Goal: Information Seeking & Learning: Learn about a topic

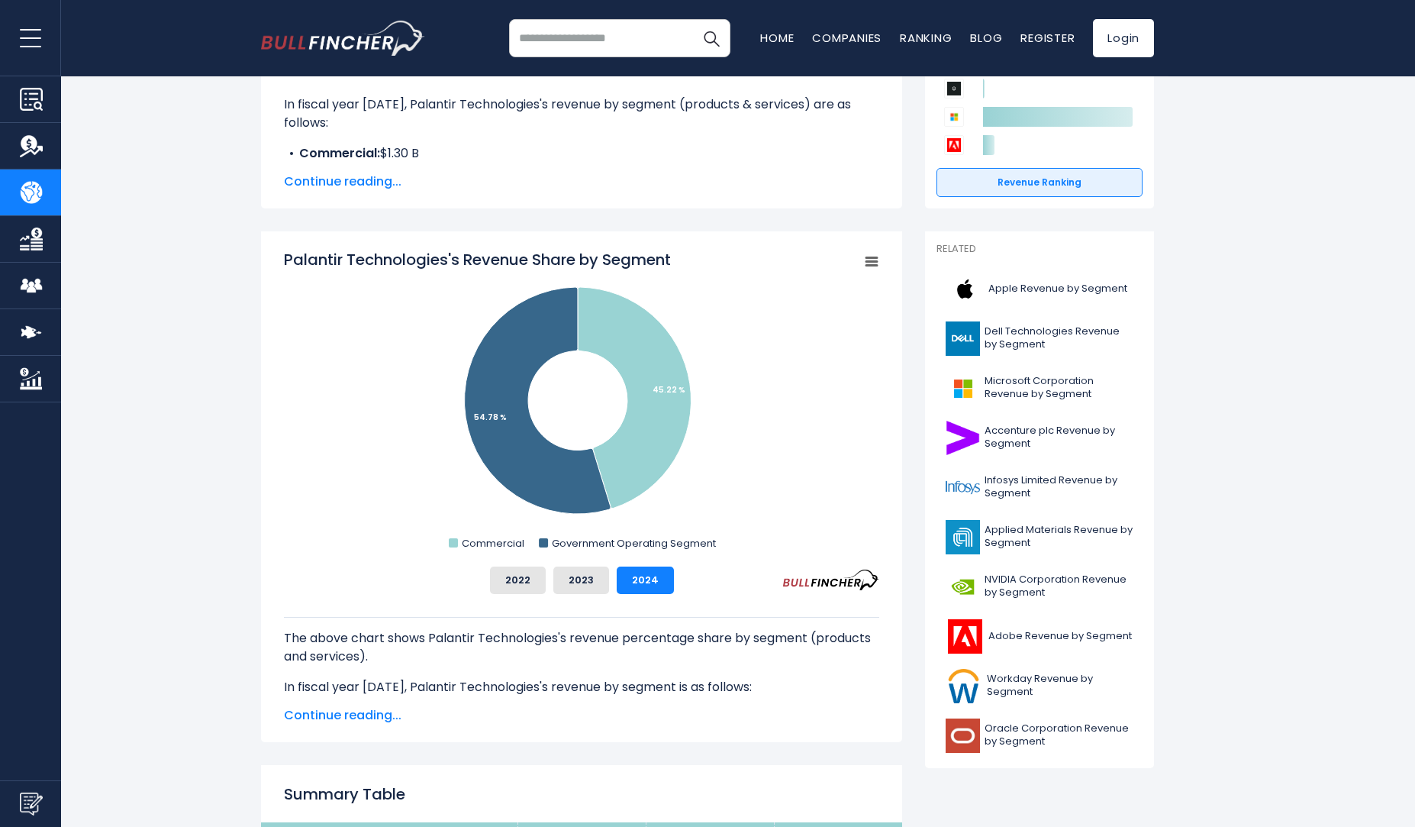
scroll to position [321, 0]
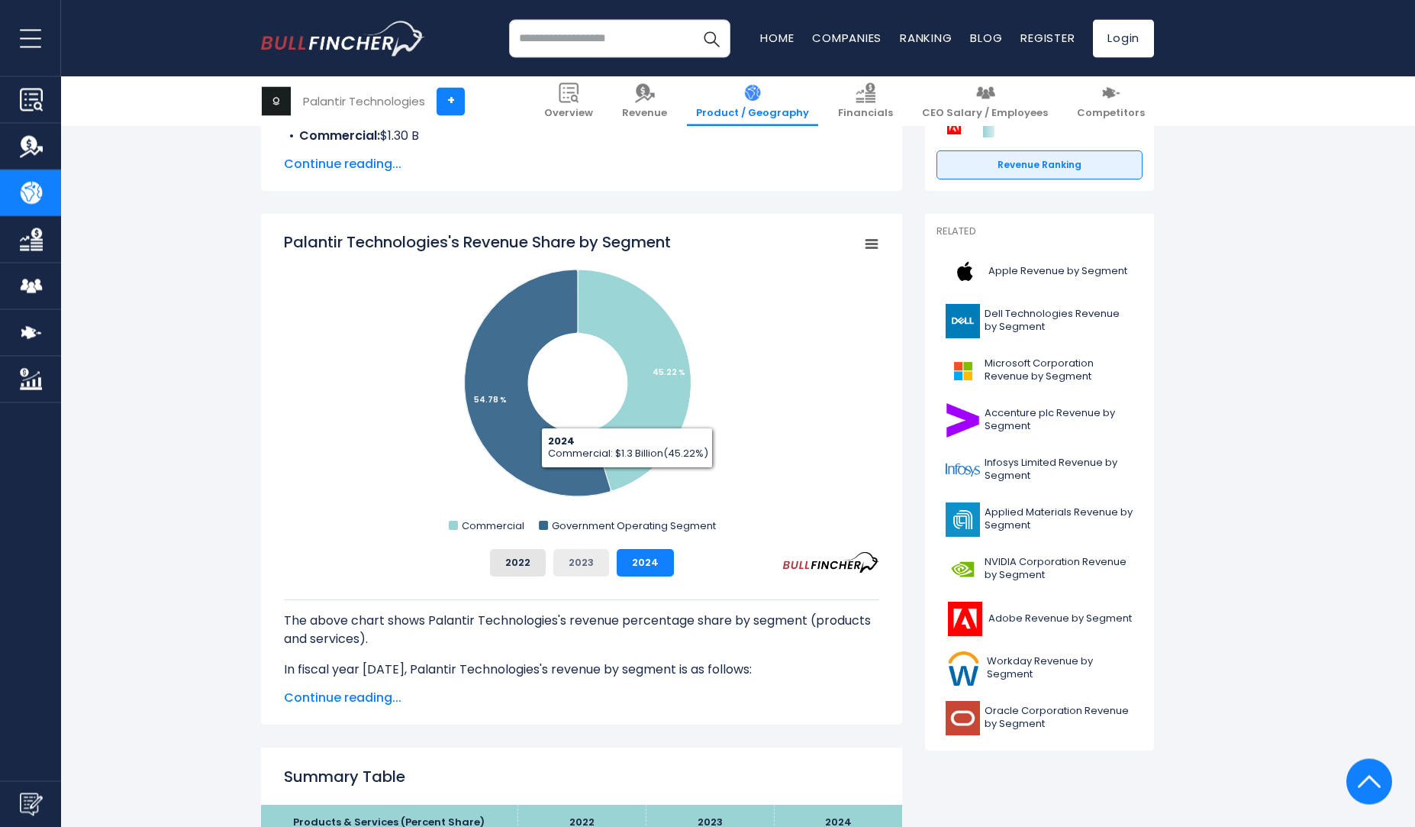
click at [582, 553] on button "2023" at bounding box center [581, 562] width 56 height 27
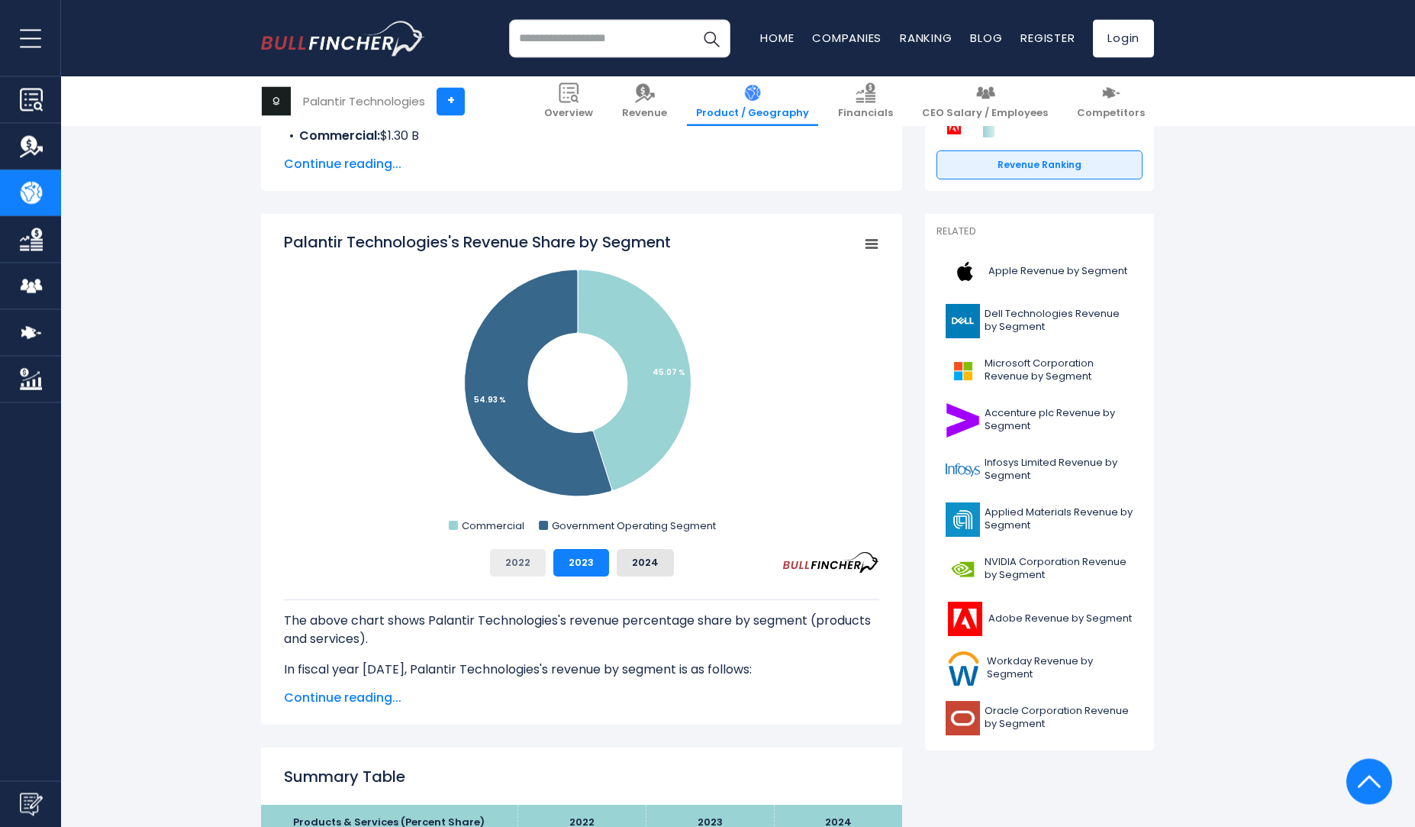
click at [514, 564] on button "2022" at bounding box center [518, 562] width 56 height 27
click at [617, 560] on button "2024" at bounding box center [645, 562] width 57 height 27
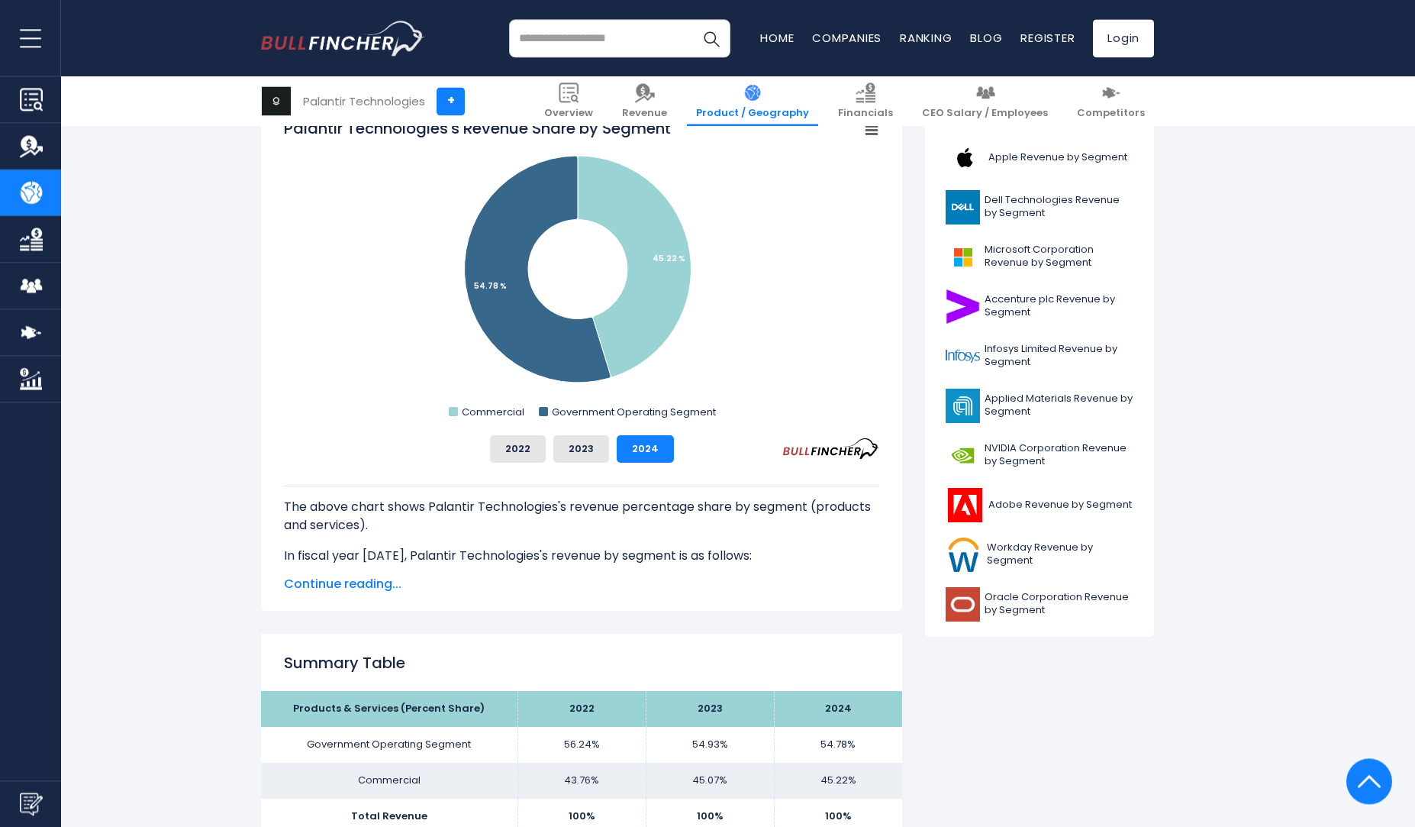
scroll to position [0, 0]
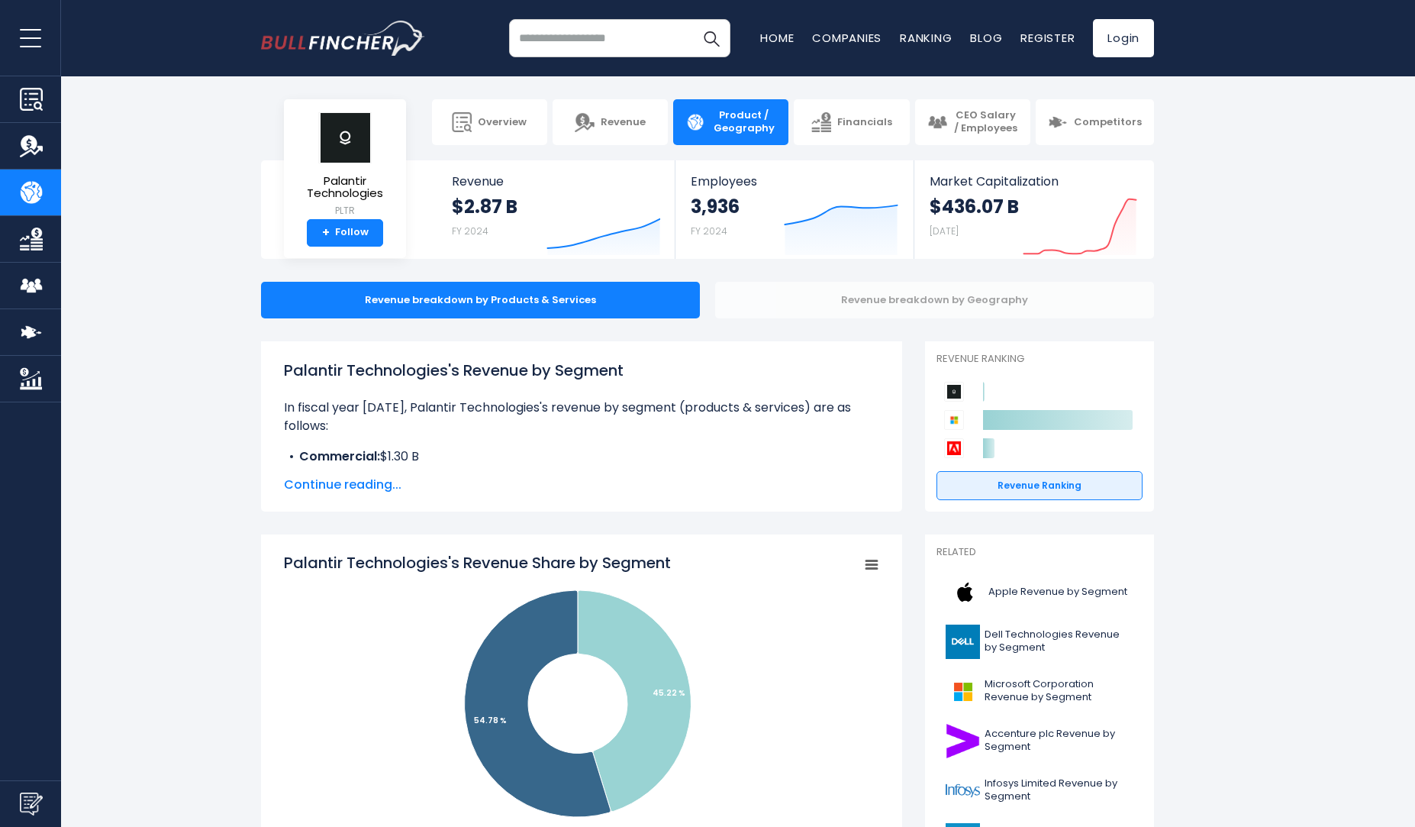
click at [905, 300] on div "Revenue breakdown by Geography" at bounding box center [934, 300] width 439 height 37
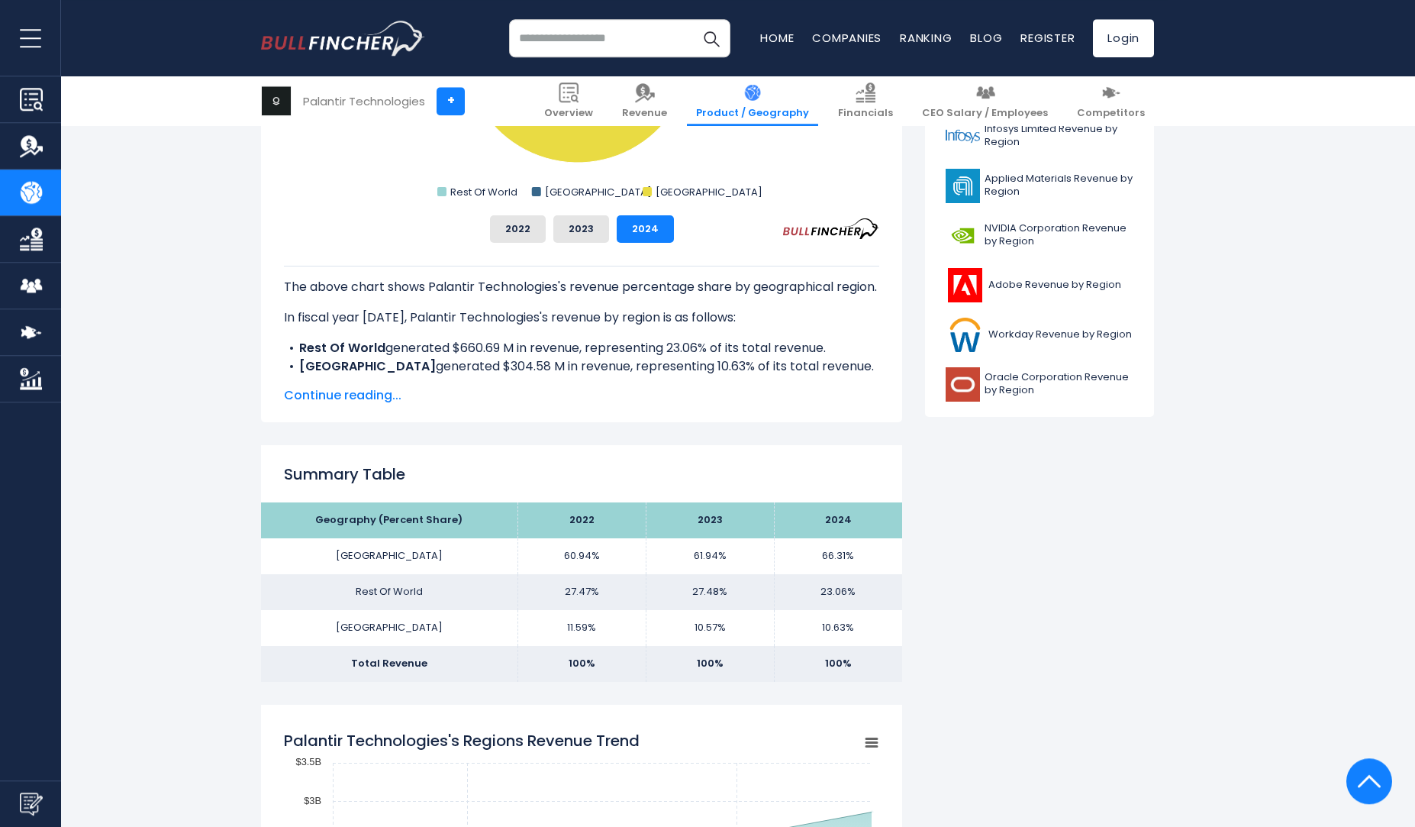
scroll to position [637, 0]
